Goal: Find specific page/section: Find specific page/section

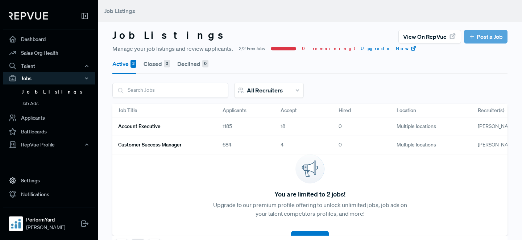
click at [168, 124] on link "Account Executive" at bounding box center [161, 126] width 87 height 12
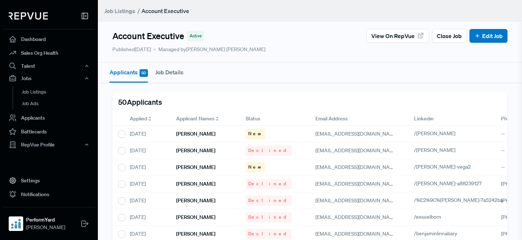
click at [139, 117] on span "Applied" at bounding box center [138, 119] width 17 height 8
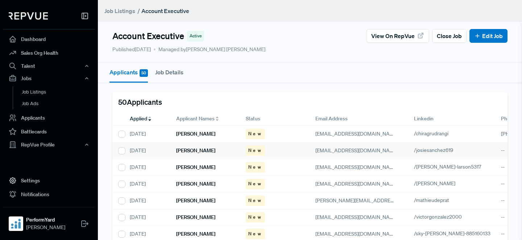
click at [211, 150] on div "[PERSON_NAME]" at bounding box center [205, 150] width 70 height 17
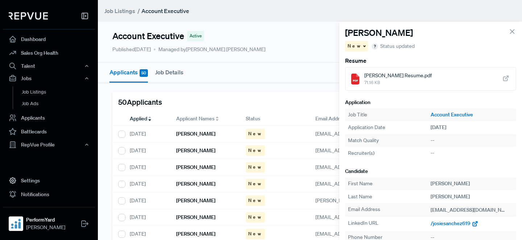
click at [436, 224] on span "/josiesanchez619" at bounding box center [449, 223] width 39 height 7
click at [224, 129] on div "[PERSON_NAME]" at bounding box center [205, 134] width 70 height 17
click at [448, 222] on span "/chiragrudrangi" at bounding box center [447, 223] width 34 height 7
click at [213, 170] on div "[PERSON_NAME]" at bounding box center [205, 167] width 70 height 17
click at [446, 224] on span "/[PERSON_NAME]-larson5317" at bounding box center [464, 223] width 68 height 7
